Goal: Task Accomplishment & Management: Use online tool/utility

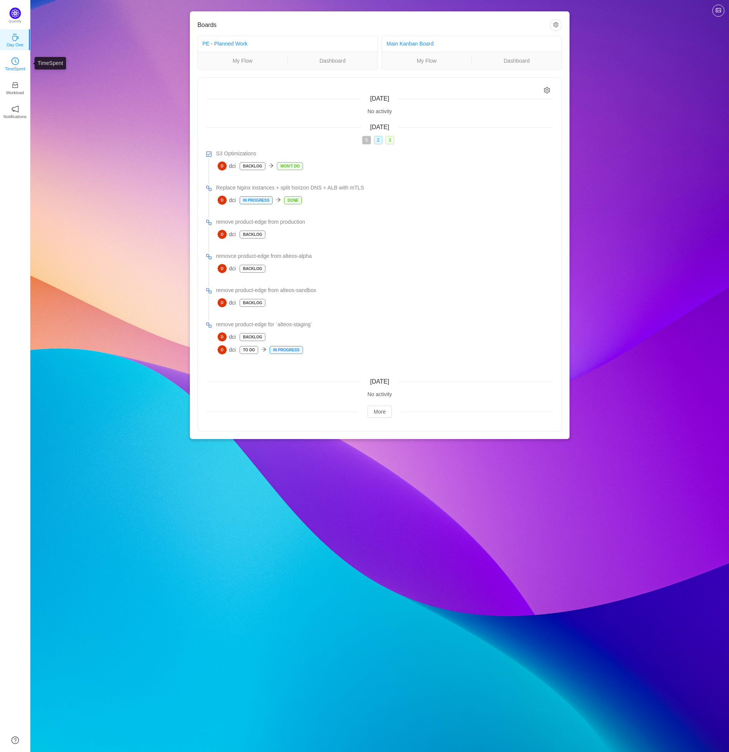
click at [15, 64] on icon "icon: clock-circle" at bounding box center [15, 61] width 8 height 8
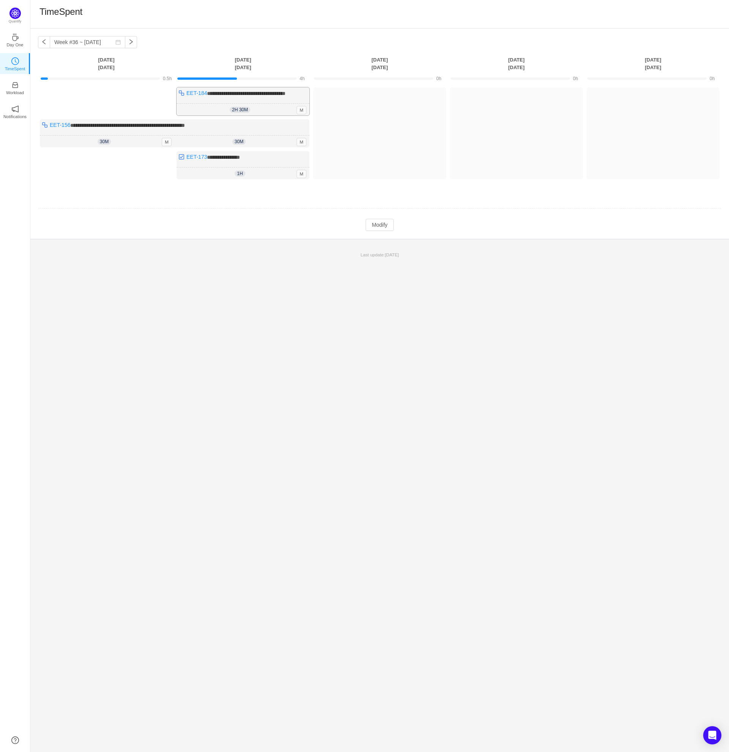
click at [280, 104] on div "2h 30m 2h 30m M" at bounding box center [243, 110] width 133 height 12
click at [286, 91] on span "**********" at bounding box center [246, 93] width 79 height 5
click at [389, 92] on div "Log Time" at bounding box center [379, 99] width 129 height 20
click at [380, 99] on button "Log Time" at bounding box center [374, 99] width 42 height 12
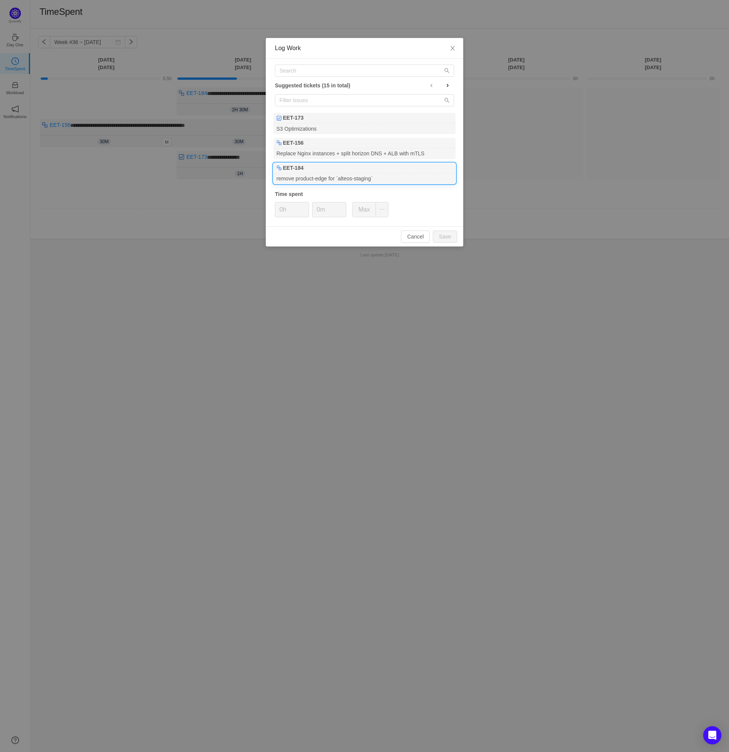
click at [365, 177] on div "remove product-edge for `alteos-staging`" at bounding box center [364, 179] width 182 height 10
type input "1h"
click at [317, 207] on input "0m" at bounding box center [329, 209] width 33 height 14
type input "30m"
click at [442, 239] on button "Save" at bounding box center [445, 237] width 24 height 12
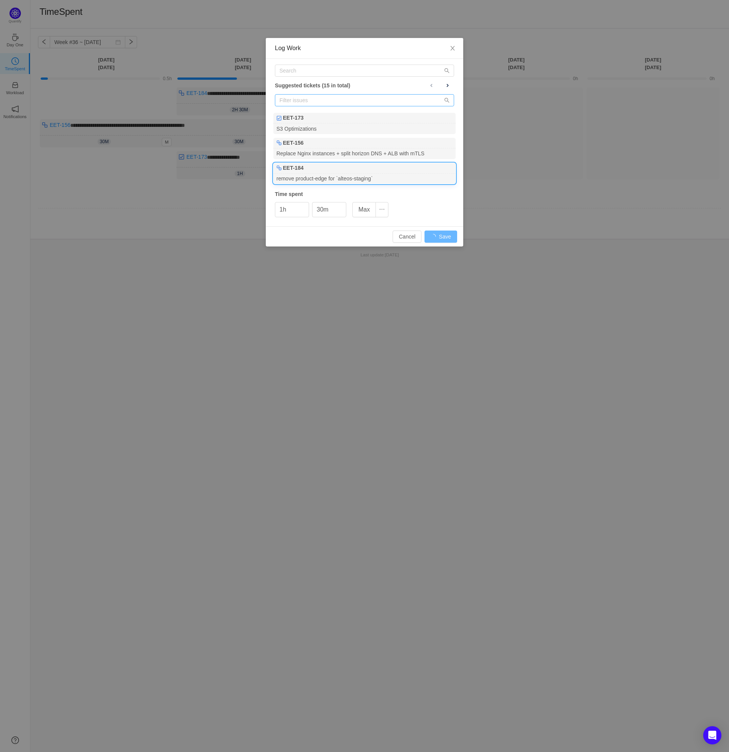
type input "0h"
type input "0m"
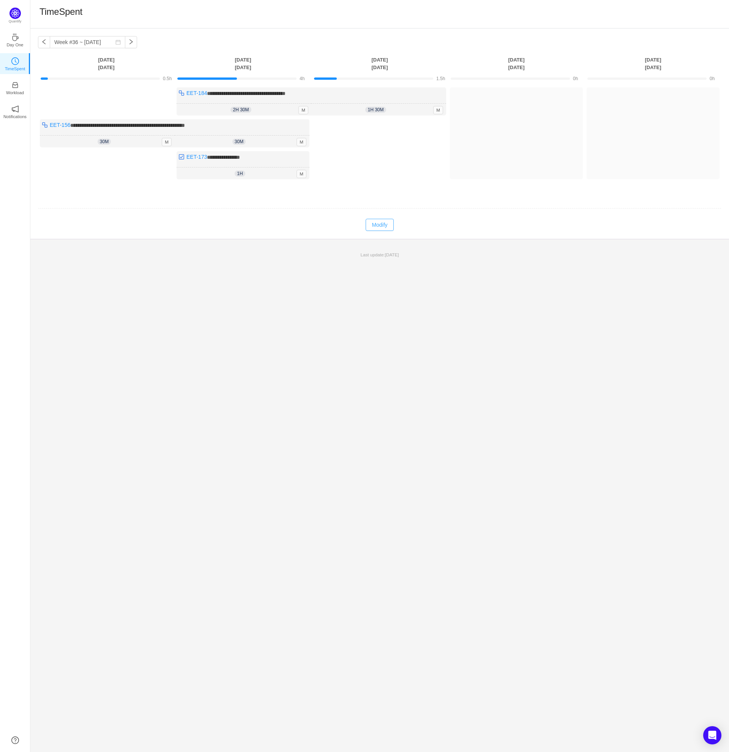
click at [379, 221] on button "Modify" at bounding box center [380, 225] width 28 height 12
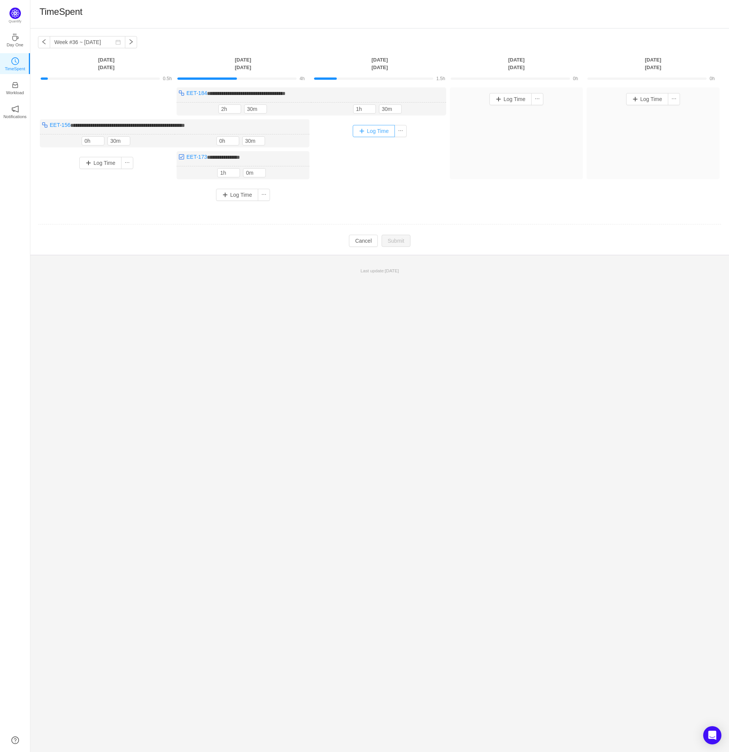
click at [373, 133] on button "Log Time" at bounding box center [374, 131] width 42 height 12
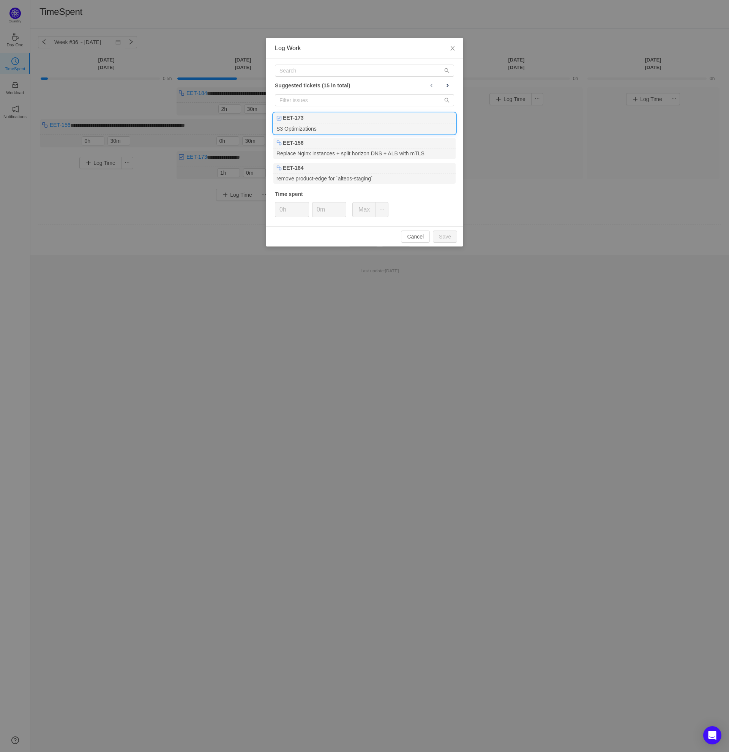
click at [352, 124] on div "S3 Optimizations" at bounding box center [364, 128] width 182 height 10
click at [442, 238] on button "Save" at bounding box center [445, 237] width 24 height 12
type input "0h"
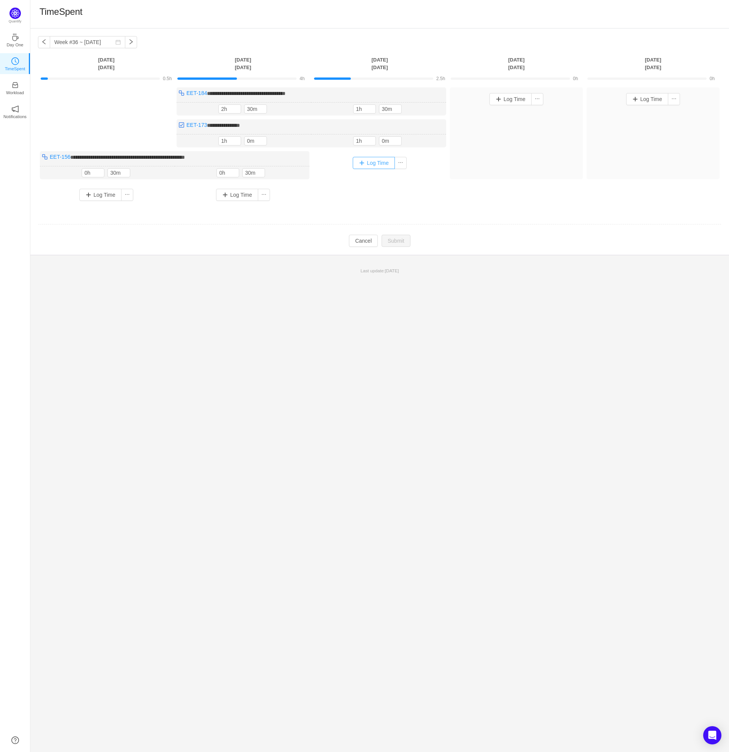
click at [369, 158] on button "Log Time" at bounding box center [374, 163] width 42 height 12
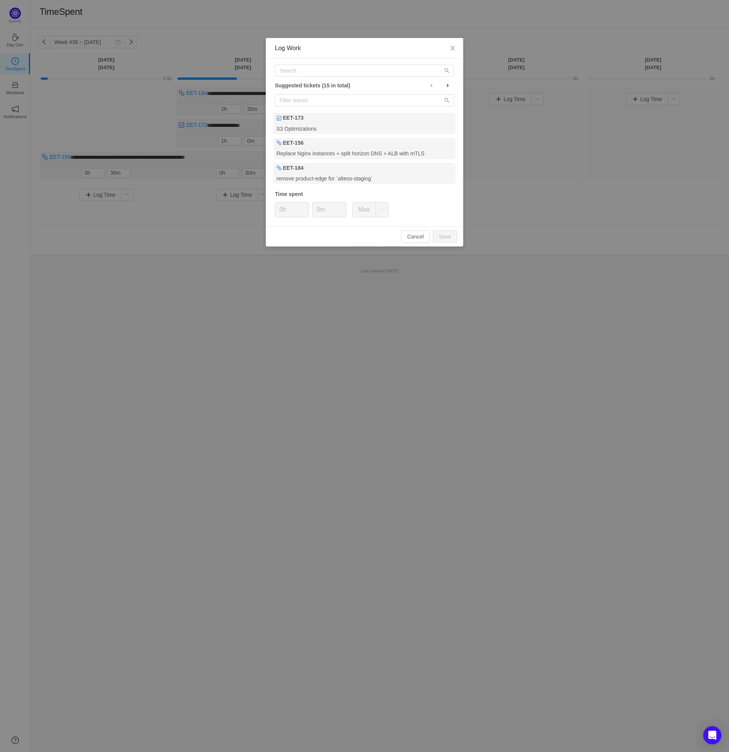
click at [335, 63] on div "Suggested tickets (15 in total) EET-173 S3 Optimizations EET-156 Replace Nginx …" at bounding box center [364, 142] width 197 height 167
click at [337, 67] on input "text" at bounding box center [364, 71] width 179 height 12
paste input "[URL][DOMAIN_NAME]"
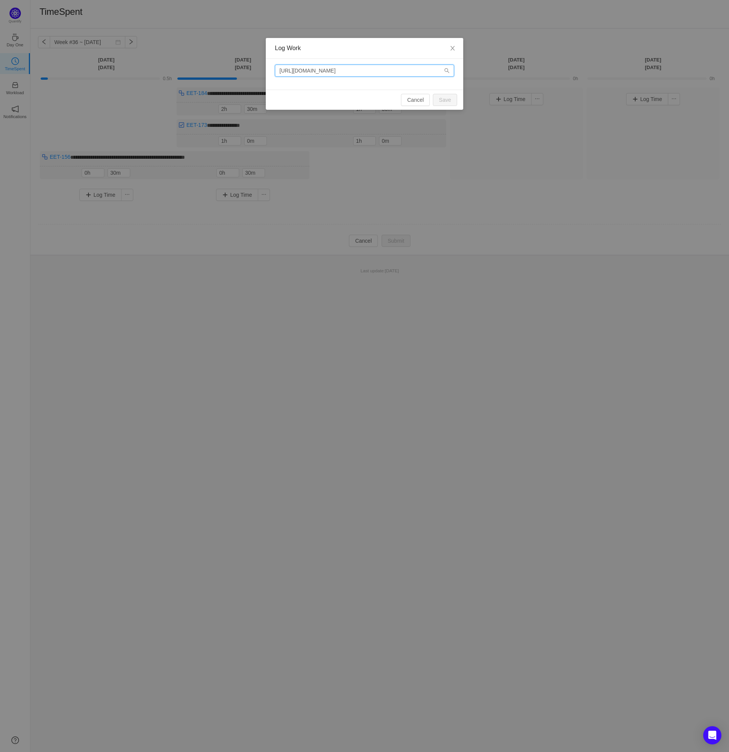
click at [370, 71] on input "[URL][DOMAIN_NAME]" at bounding box center [364, 71] width 179 height 12
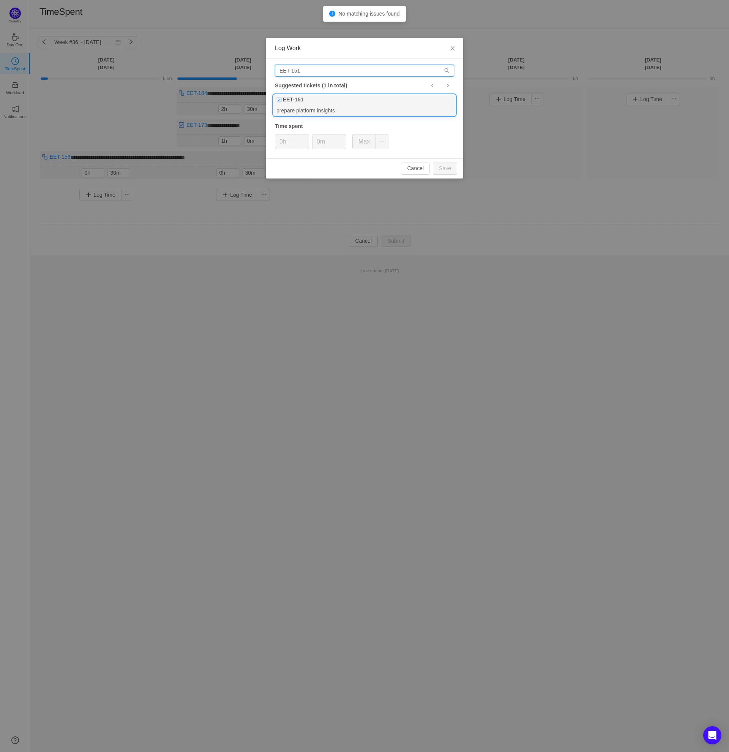
type input "EET-151"
click at [358, 110] on div "prepare platform insights" at bounding box center [364, 110] width 182 height 10
click at [448, 170] on button "Save" at bounding box center [445, 169] width 24 height 12
type input "0h"
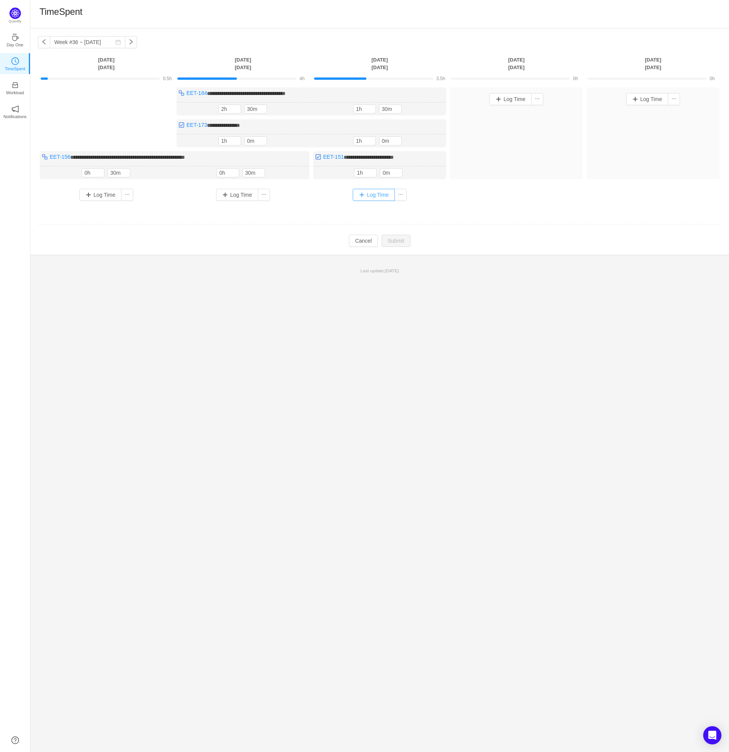
click at [389, 194] on button "Log Time" at bounding box center [374, 195] width 42 height 12
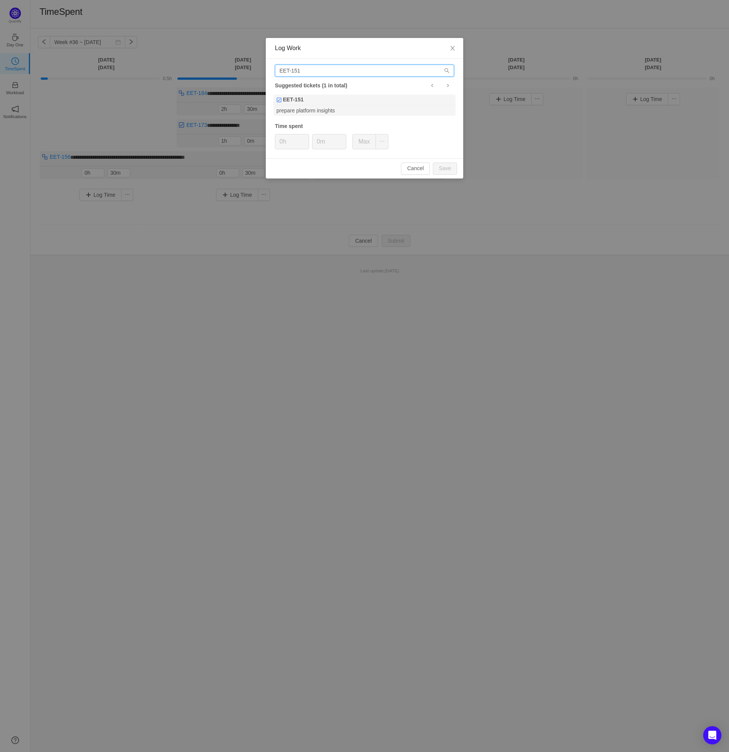
click at [325, 71] on input "EET-151" at bounding box center [364, 71] width 179 height 12
type input "EET-189"
click at [332, 107] on div "deploy feature branches" at bounding box center [364, 110] width 182 height 10
click at [443, 171] on button "Save" at bounding box center [445, 169] width 24 height 12
type input "0h"
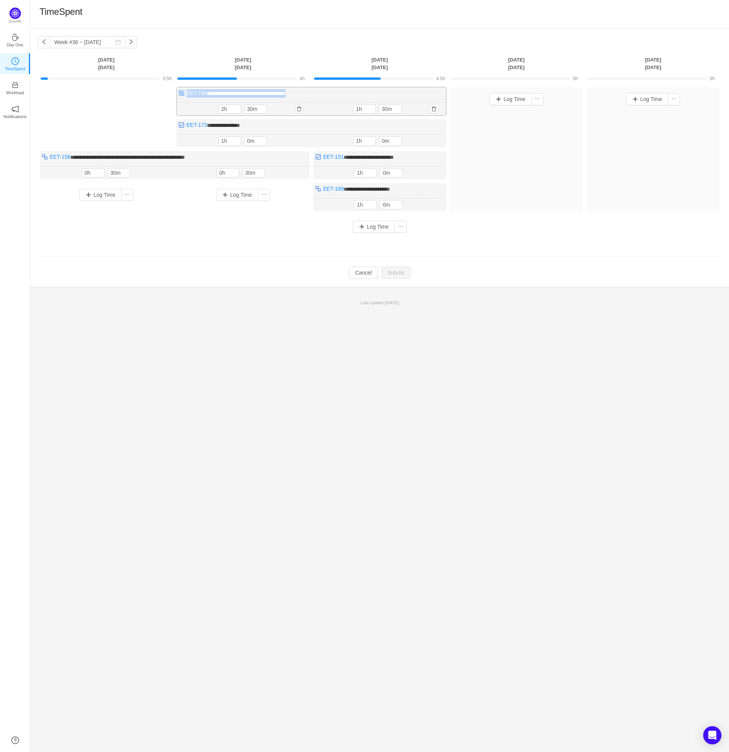
drag, startPoint x: 297, startPoint y: 91, endPoint x: 184, endPoint y: 91, distance: 112.8
click at [184, 91] on div "**********" at bounding box center [312, 101] width 270 height 28
drag, startPoint x: 242, startPoint y: 122, endPoint x: 187, endPoint y: 128, distance: 55.7
click at [187, 128] on div "**********" at bounding box center [312, 133] width 270 height 28
drag, startPoint x: 405, startPoint y: 156, endPoint x: 324, endPoint y: 157, distance: 81.7
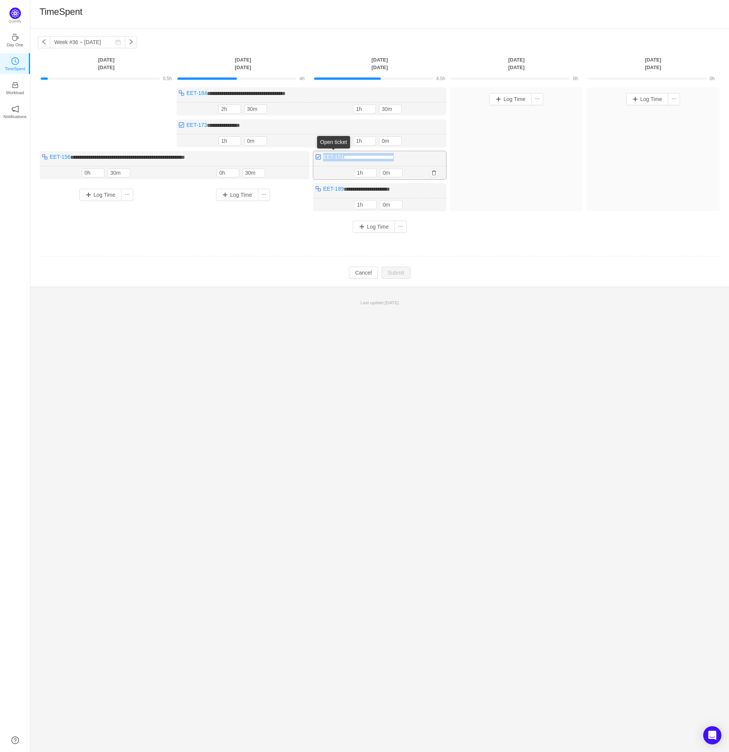
click at [324, 157] on div "**********" at bounding box center [379, 165] width 133 height 28
drag, startPoint x: 405, startPoint y: 186, endPoint x: 325, endPoint y: 188, distance: 79.8
click at [325, 188] on div "**********" at bounding box center [379, 197] width 133 height 28
click at [249, 300] on p "Last update: [DATE]" at bounding box center [380, 302] width 690 height 7
click at [495, 242] on td "**********" at bounding box center [380, 166] width 684 height 162
